Goal: Use online tool/utility: Utilize a website feature to perform a specific function

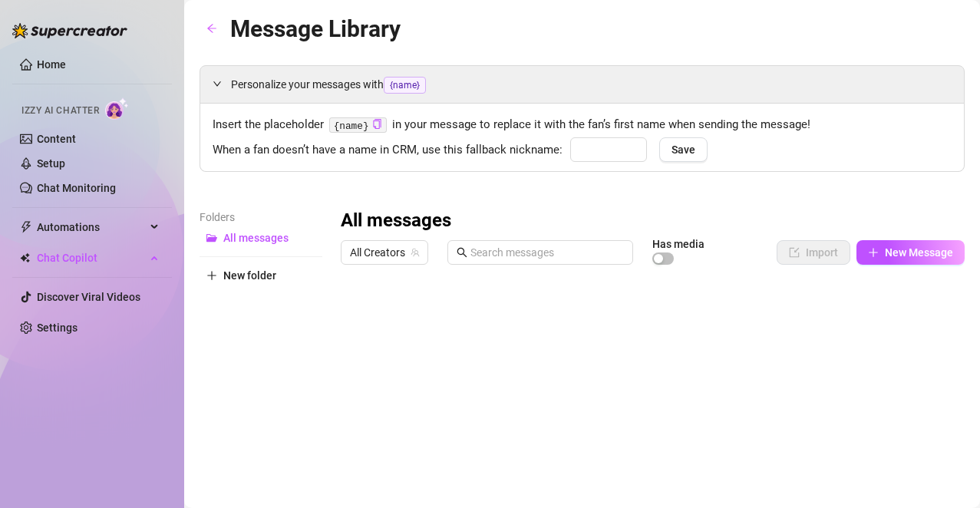
type input "babe"
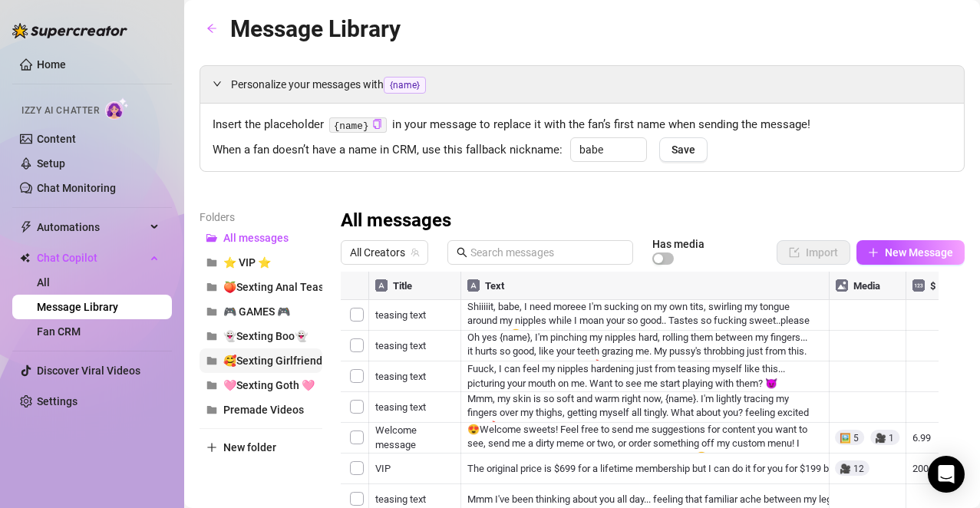
click at [285, 358] on span "🥰Sexting Girlfriend🥰" at bounding box center [279, 361] width 112 height 12
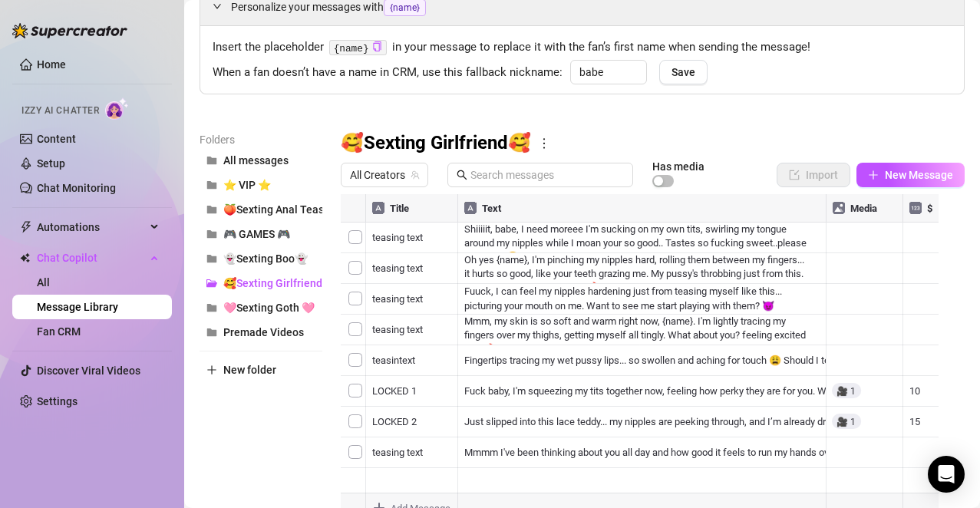
scroll to position [127, 0]
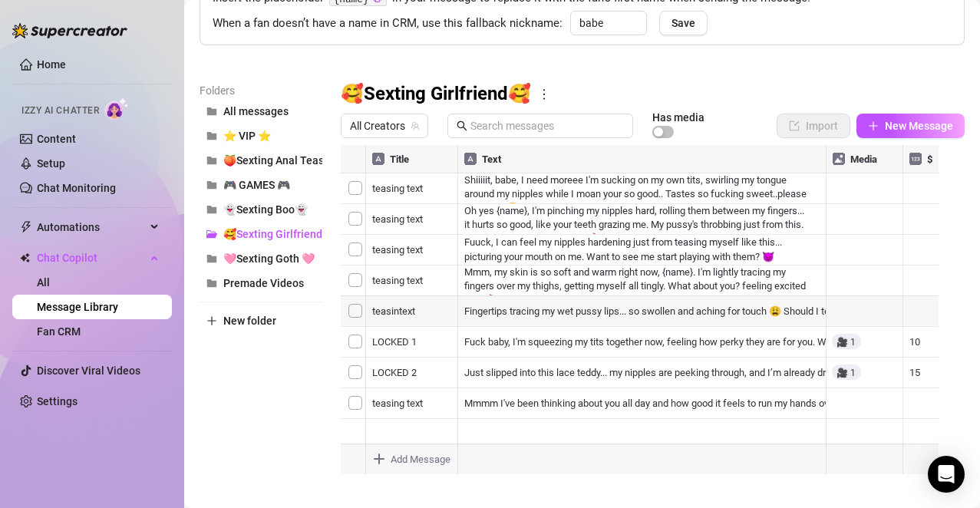
drag, startPoint x: 347, startPoint y: 400, endPoint x: 355, endPoint y: 189, distance: 211.2
click at [355, 189] on div at bounding box center [646, 316] width 611 height 342
drag, startPoint x: 343, startPoint y: 372, endPoint x: 348, endPoint y: 181, distance: 191.2
click at [348, 181] on div at bounding box center [646, 316] width 611 height 342
drag, startPoint x: 345, startPoint y: 219, endPoint x: 345, endPoint y: 371, distance: 152.0
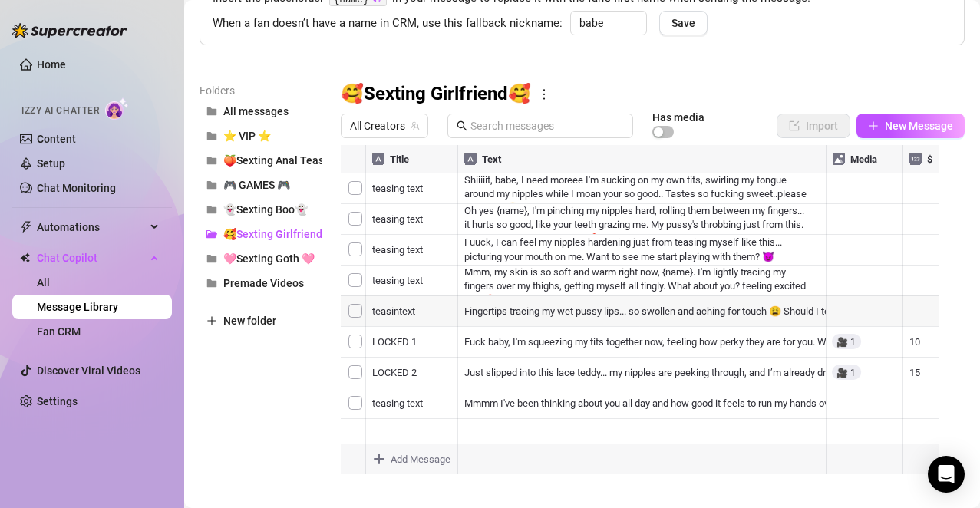
click at [345, 371] on div at bounding box center [646, 316] width 611 height 342
drag, startPoint x: 343, startPoint y: 404, endPoint x: 349, endPoint y: 188, distance: 215.7
click at [349, 188] on div at bounding box center [646, 316] width 611 height 342
click at [516, 200] on div at bounding box center [646, 316] width 611 height 342
drag, startPoint x: 344, startPoint y: 378, endPoint x: 346, endPoint y: 196, distance: 181.9
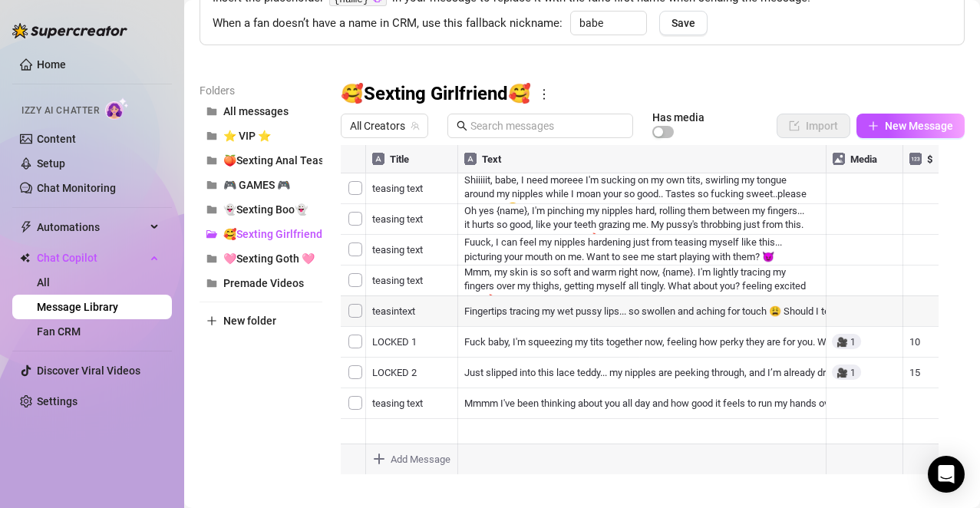
click at [346, 196] on div at bounding box center [646, 316] width 611 height 342
click at [489, 221] on div at bounding box center [646, 316] width 611 height 342
drag, startPoint x: 342, startPoint y: 254, endPoint x: 345, endPoint y: 221, distance: 33.1
click at [345, 221] on div at bounding box center [646, 316] width 611 height 342
drag, startPoint x: 342, startPoint y: 378, endPoint x: 345, endPoint y: 282, distance: 95.2
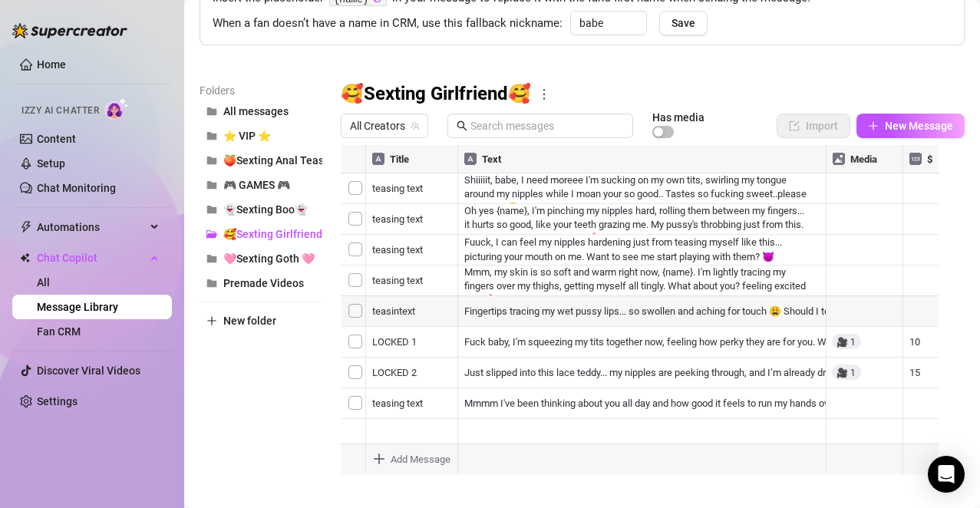
click at [345, 282] on div at bounding box center [646, 316] width 611 height 342
drag, startPoint x: 344, startPoint y: 402, endPoint x: 357, endPoint y: 194, distance: 208.4
click at [357, 194] on div at bounding box center [646, 316] width 611 height 342
drag, startPoint x: 345, startPoint y: 188, endPoint x: 354, endPoint y: 386, distance: 198.2
click at [354, 386] on div at bounding box center [646, 316] width 611 height 342
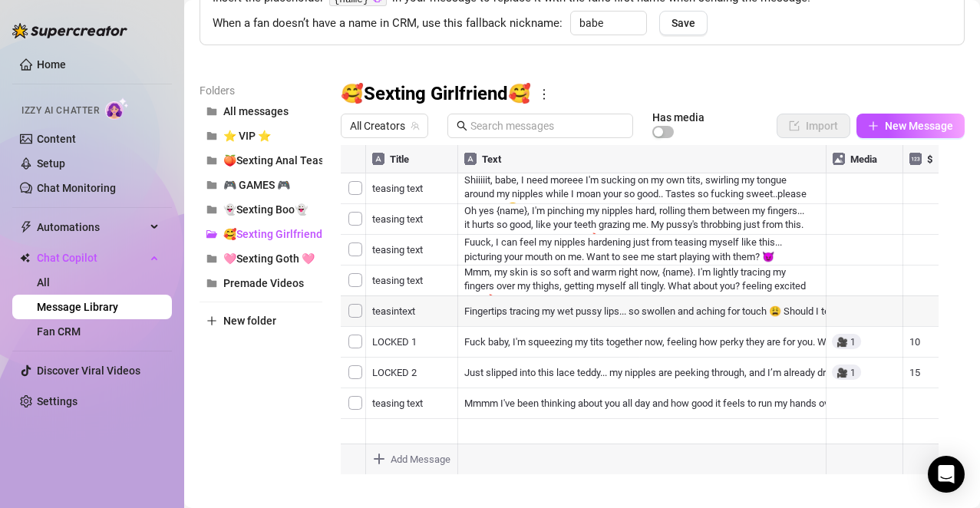
drag, startPoint x: 348, startPoint y: 192, endPoint x: 348, endPoint y: 377, distance: 185.0
click at [348, 377] on div at bounding box center [646, 316] width 611 height 342
drag, startPoint x: 344, startPoint y: 189, endPoint x: 345, endPoint y: 392, distance: 203.4
click at [345, 392] on div at bounding box center [646, 316] width 611 height 342
drag, startPoint x: 345, startPoint y: 366, endPoint x: 352, endPoint y: 272, distance: 94.7
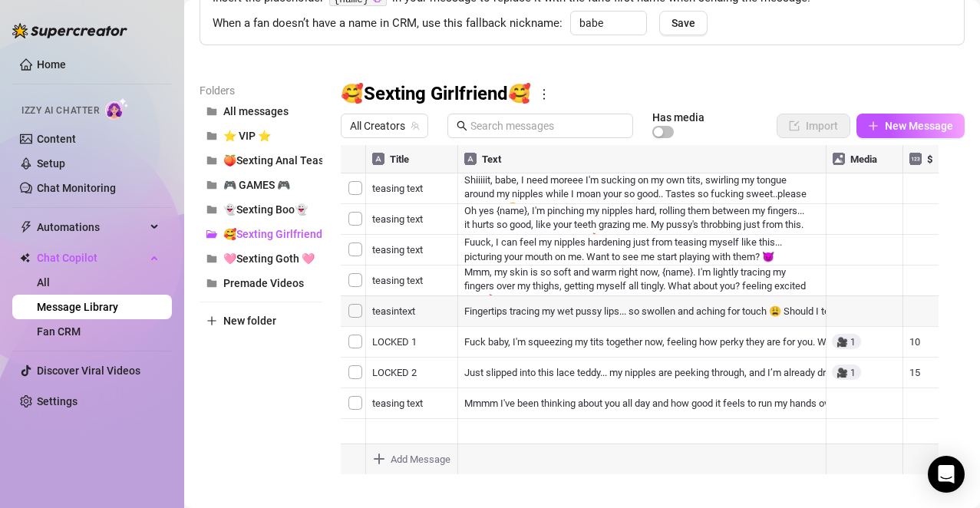
click at [352, 272] on div at bounding box center [646, 316] width 611 height 342
drag, startPoint x: 344, startPoint y: 190, endPoint x: 356, endPoint y: 315, distance: 125.7
click at [356, 315] on div at bounding box center [646, 316] width 611 height 342
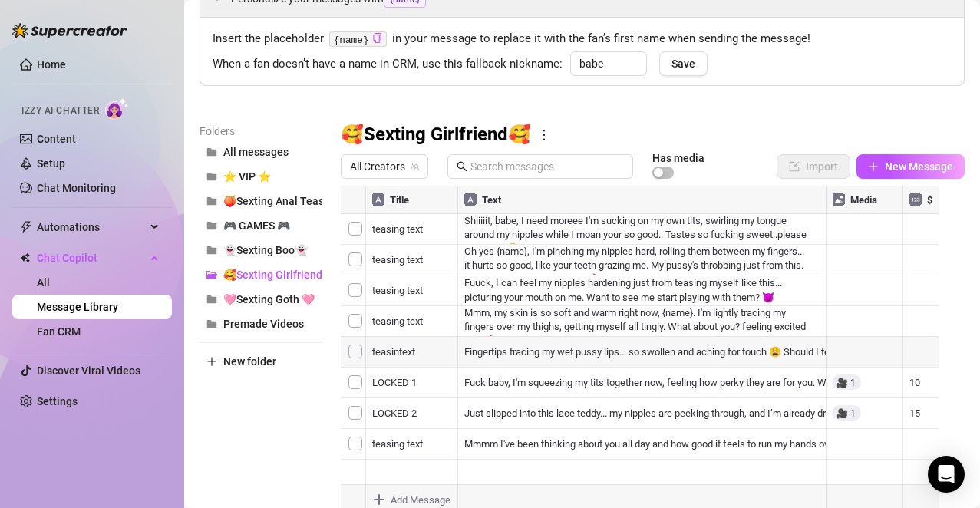
scroll to position [83, 0]
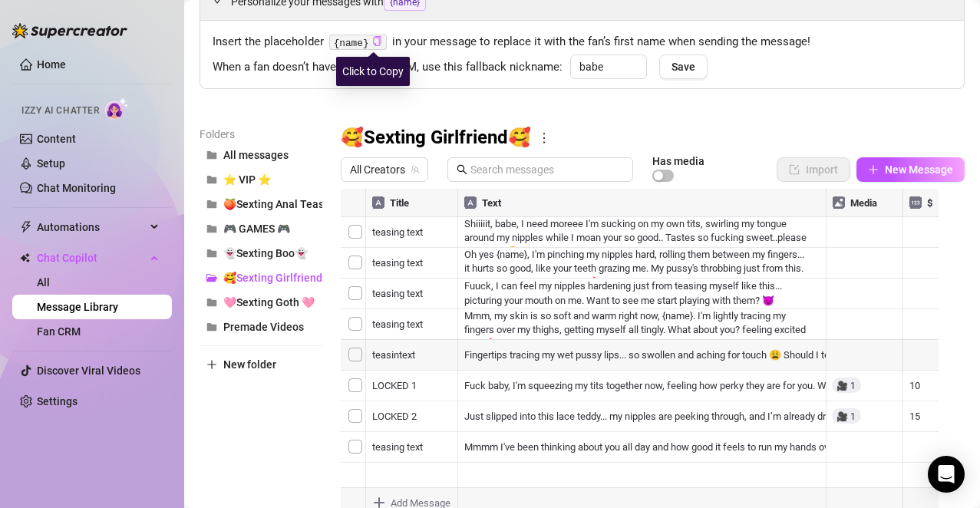
click at [373, 42] on icon "copy" at bounding box center [377, 41] width 8 height 10
click at [494, 384] on div at bounding box center [646, 360] width 611 height 342
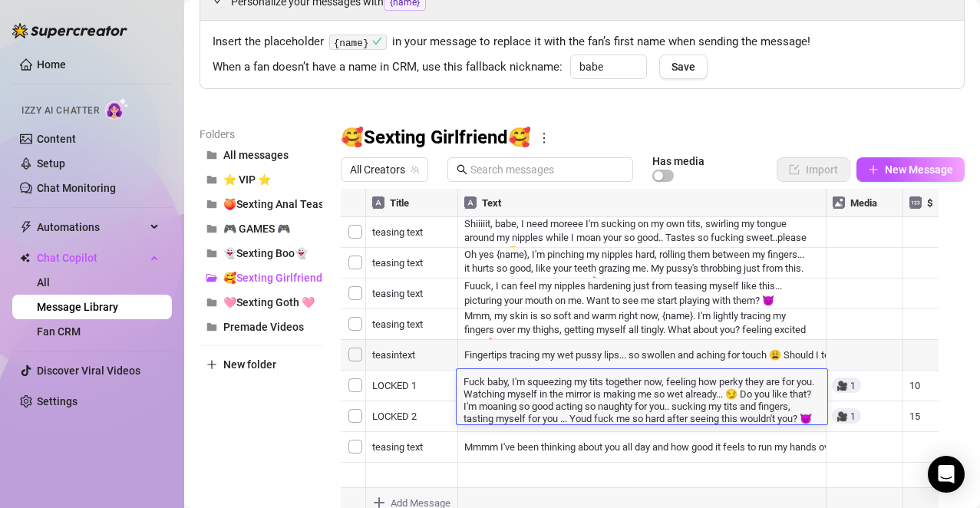
click at [494, 383] on textarea "Fuck baby, I'm squeezing my tits together now, feeling how perky they are for y…" at bounding box center [642, 399] width 371 height 51
type textarea "Fuck {name}, I'm squeezing my tits together now, feeling how perky they are for…"
click at [325, 409] on div "Folders All messages ⭐ VIP ⭐ 🍑Sexting Anal Tease🍑 🎮 GAMES 🎮 👻Sexting Boo👻 🥰Sext…" at bounding box center [582, 328] width 765 height 405
